Goal: Task Accomplishment & Management: Manage account settings

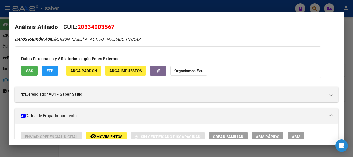
scroll to position [497, 0]
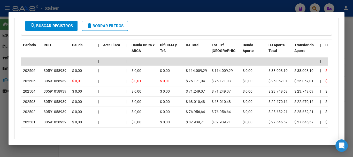
click at [312, 9] on div at bounding box center [176, 78] width 353 height 157
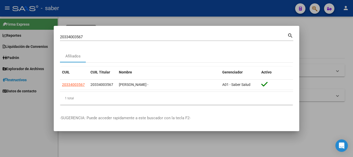
click at [313, 7] on div at bounding box center [176, 78] width 353 height 157
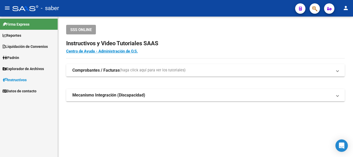
click at [316, 5] on span "button" at bounding box center [314, 8] width 5 height 11
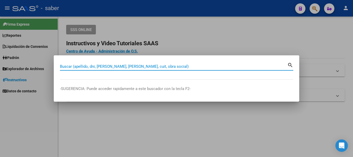
paste input "20456331522"
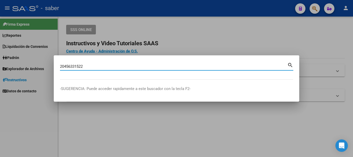
type input "20456331522"
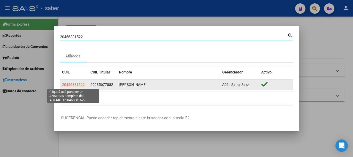
click at [77, 84] on span "20456331522" at bounding box center [73, 85] width 23 height 4
type textarea "20456331522"
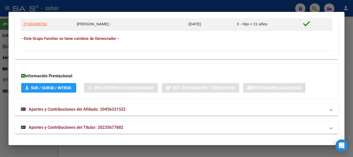
scroll to position [324, 0]
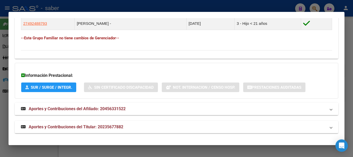
click at [68, 108] on span "Aportes y Contribuciones del Afiliado: 20456331522" at bounding box center [77, 108] width 97 height 5
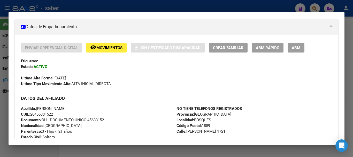
scroll to position [17, 0]
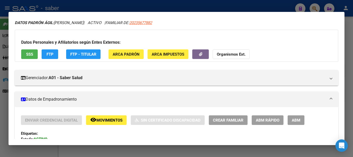
click at [296, 121] on span "ABM" at bounding box center [296, 120] width 9 height 5
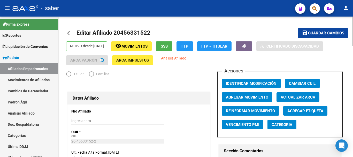
radio input "true"
type input "30-70927330-9"
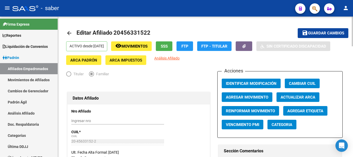
click at [234, 98] on span "Agregar Movimiento" at bounding box center [247, 97] width 42 height 5
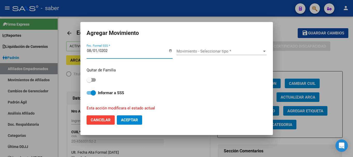
type input "[DATE]"
click at [90, 52] on input "[DATE]" at bounding box center [130, 53] width 86 height 8
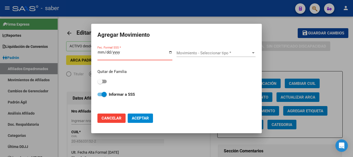
type input "[DATE]"
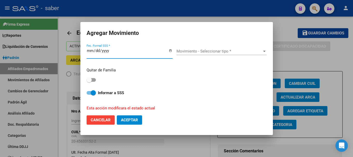
click at [89, 51] on input "[DATE]" at bounding box center [130, 53] width 86 height 8
type input "[DATE]"
click at [92, 79] on span at bounding box center [89, 79] width 5 height 5
click at [89, 82] on input "checkbox" at bounding box center [89, 82] width 0 height 0
checkbox input "true"
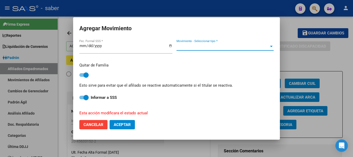
click at [208, 46] on span "Movimiento - Seleccionar tipo *" at bounding box center [223, 46] width 93 height 5
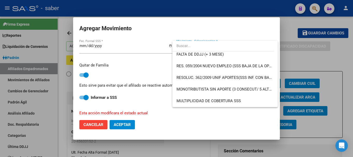
scroll to position [166, 0]
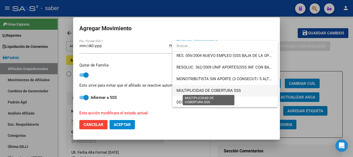
click at [232, 89] on span "MULTIPLICIDAD DE COBERTURA SSS" at bounding box center [209, 90] width 64 height 5
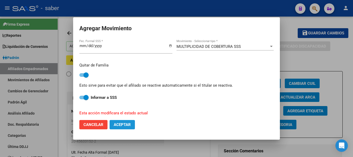
click at [126, 126] on span "Aceptar" at bounding box center [122, 124] width 17 height 5
checkbox input "false"
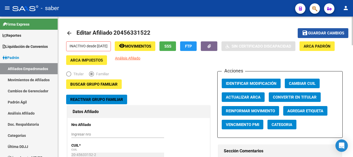
click at [317, 32] on span "Guardar cambios" at bounding box center [326, 33] width 36 height 5
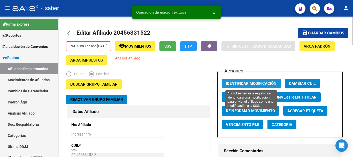
click at [232, 83] on span "Identificar Modificación" at bounding box center [251, 83] width 51 height 5
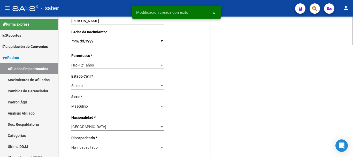
scroll to position [259, 0]
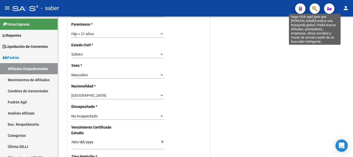
click at [313, 8] on icon "button" at bounding box center [314, 9] width 5 height 6
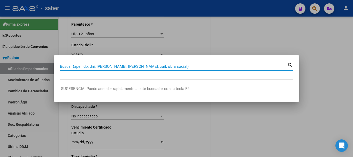
paste input "20235677882"
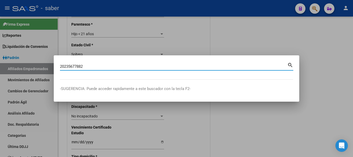
type input "20235677882"
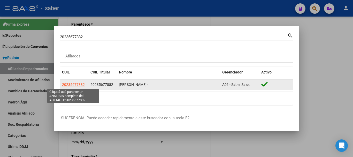
click at [74, 85] on span "20235677882" at bounding box center [73, 85] width 23 height 4
type textarea "20235677882"
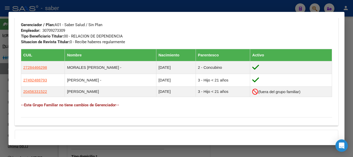
click at [21, 10] on div at bounding box center [176, 78] width 353 height 157
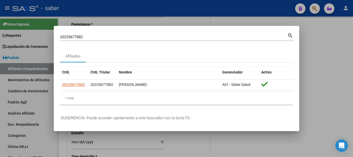
click at [21, 8] on div at bounding box center [176, 78] width 353 height 157
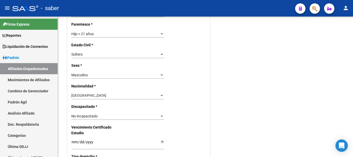
click at [18, 6] on div at bounding box center [25, 8] width 26 height 6
